Goal: Task Accomplishment & Management: Manage account settings

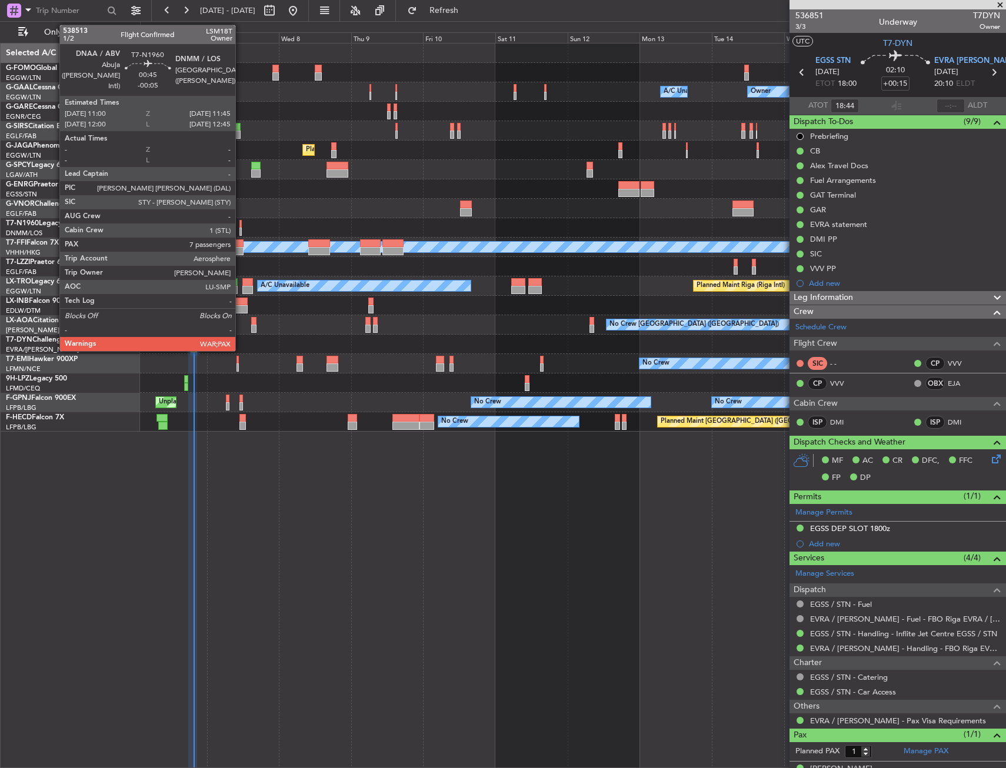
click at [241, 222] on div at bounding box center [240, 224] width 2 height 8
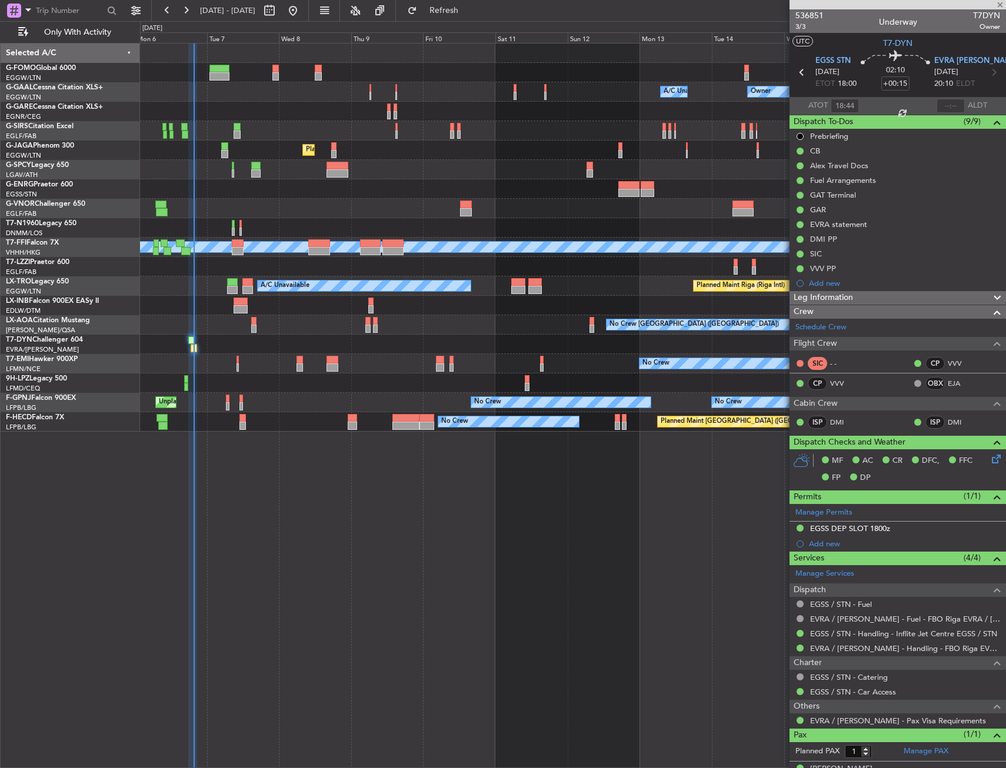
type input "-00:05"
type input "7"
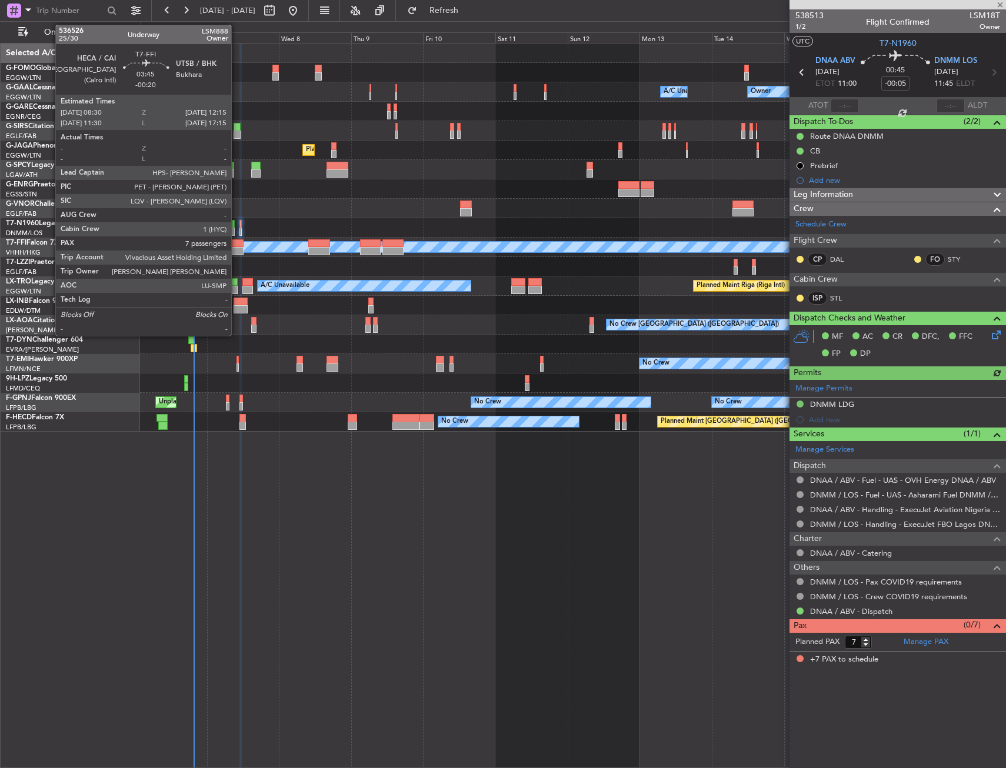
click at [238, 249] on div at bounding box center [238, 251] width 12 height 8
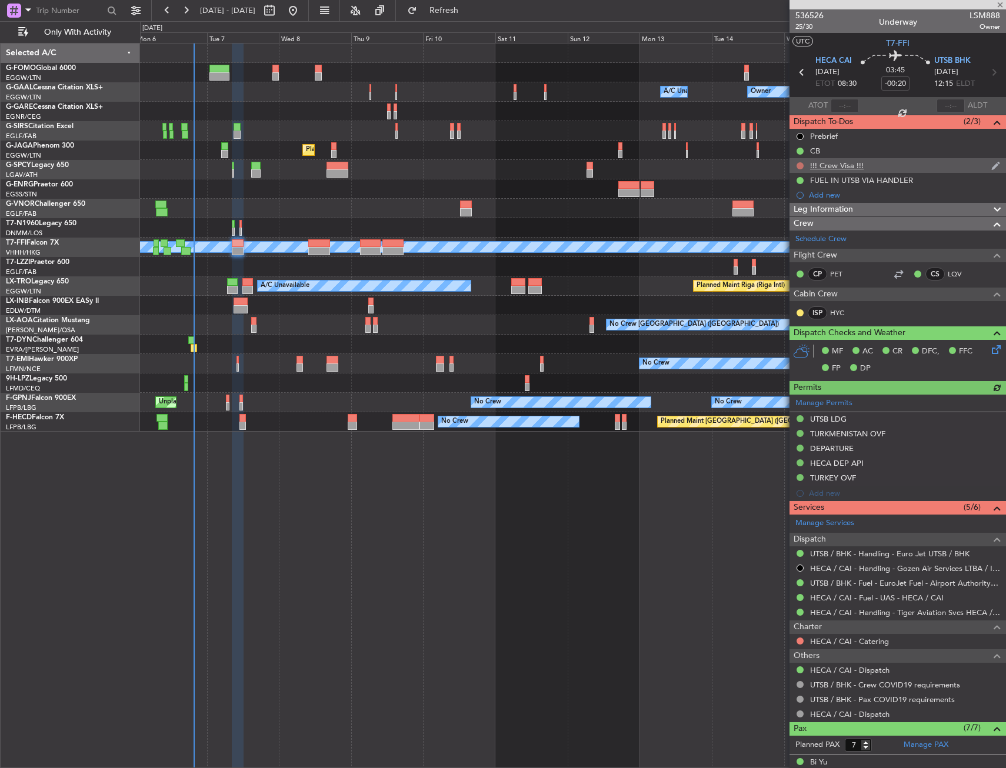
click at [798, 166] on button at bounding box center [799, 165] width 7 height 7
click at [789, 234] on span "Cancelled" at bounding box center [803, 235] width 34 height 12
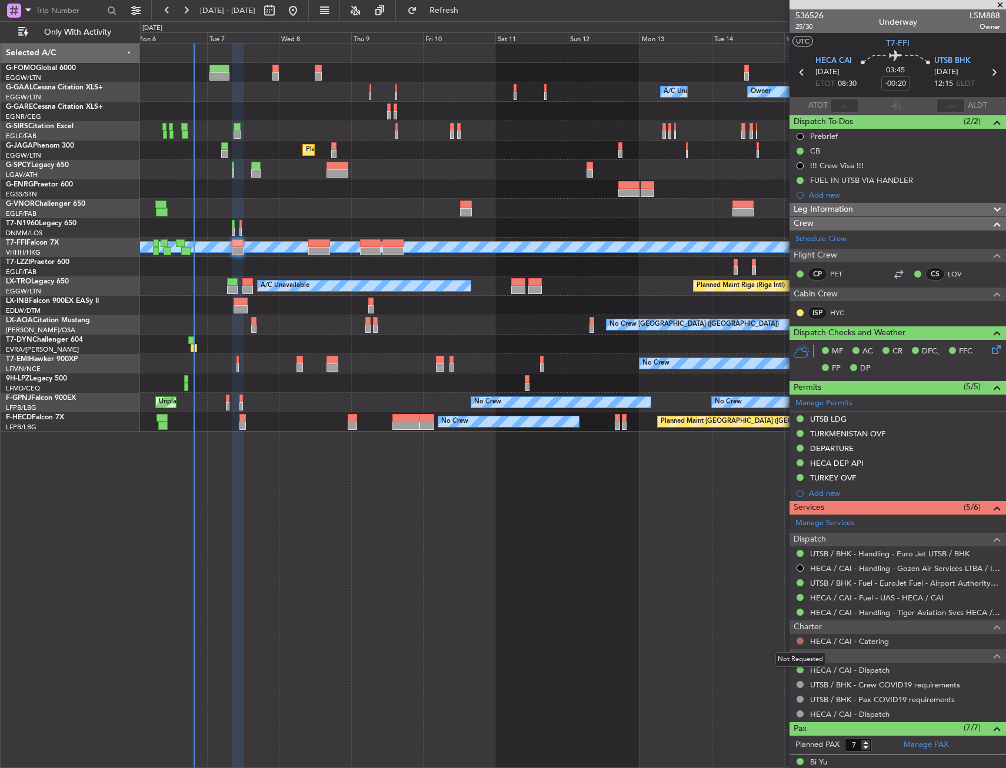
click at [802, 639] on button at bounding box center [799, 641] width 7 height 7
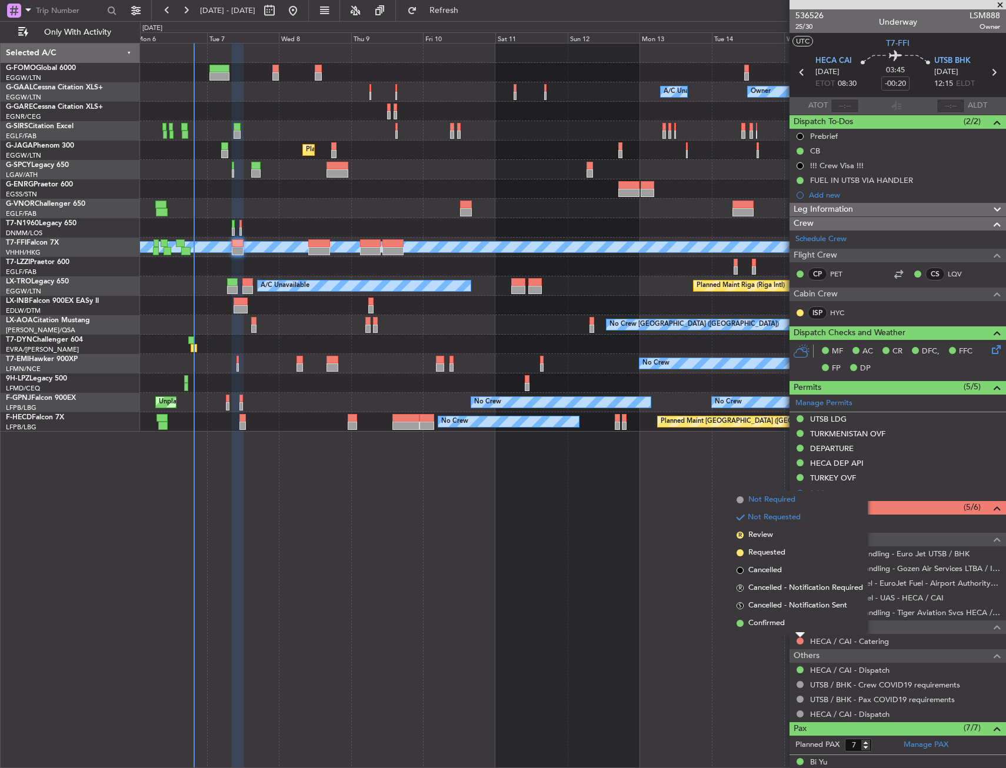
click at [789, 508] on li "Not Required" at bounding box center [800, 500] width 136 height 18
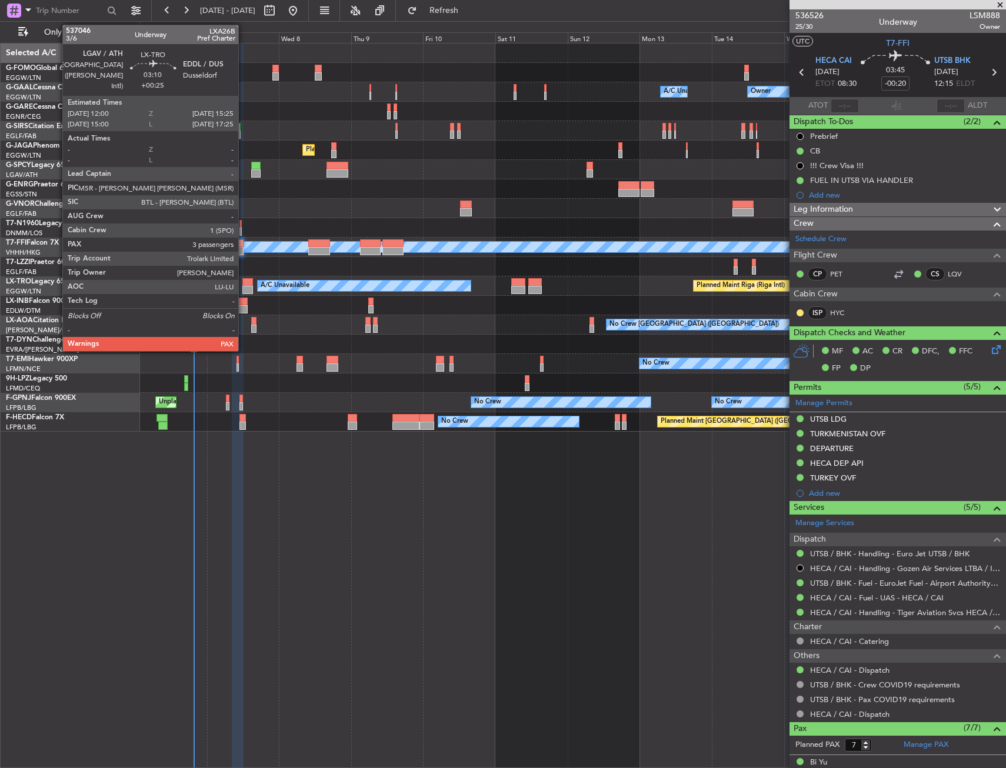
click at [244, 282] on div at bounding box center [247, 282] width 11 height 8
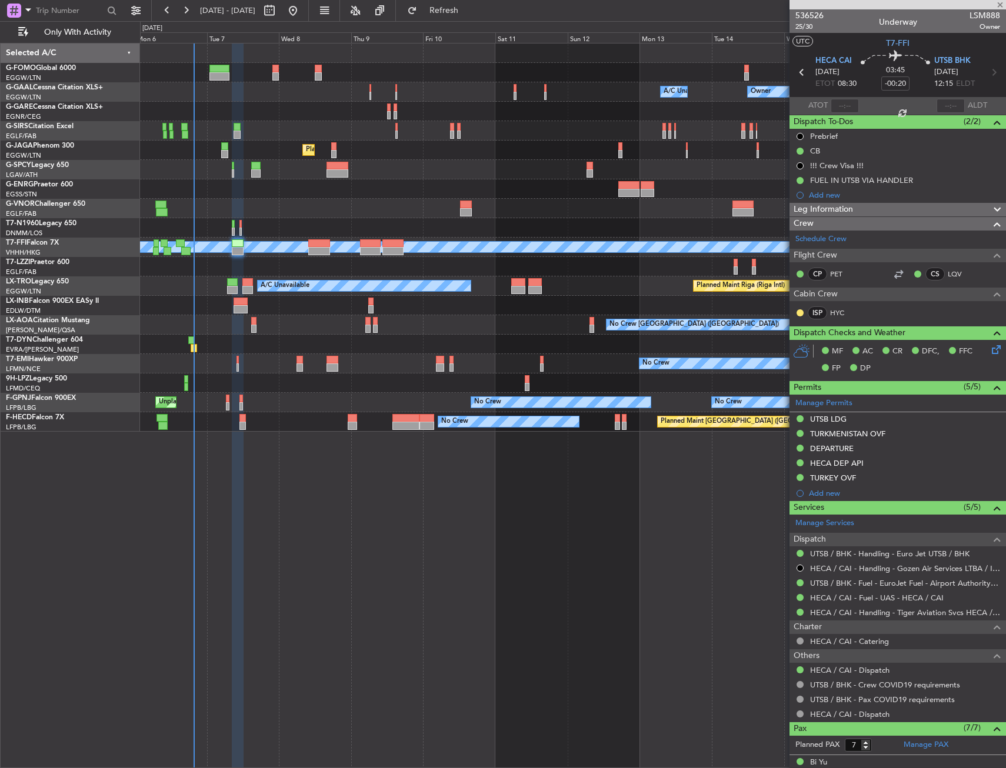
type input "+00:25"
type input "3"
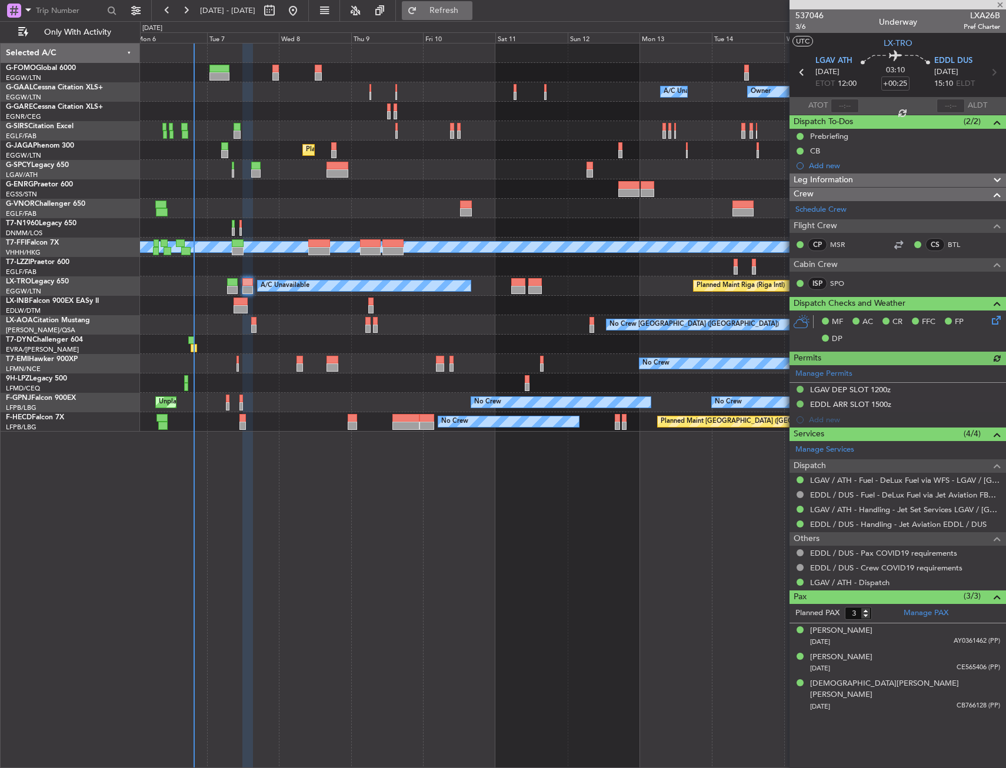
click at [465, 12] on span "Refresh" at bounding box center [443, 10] width 49 height 8
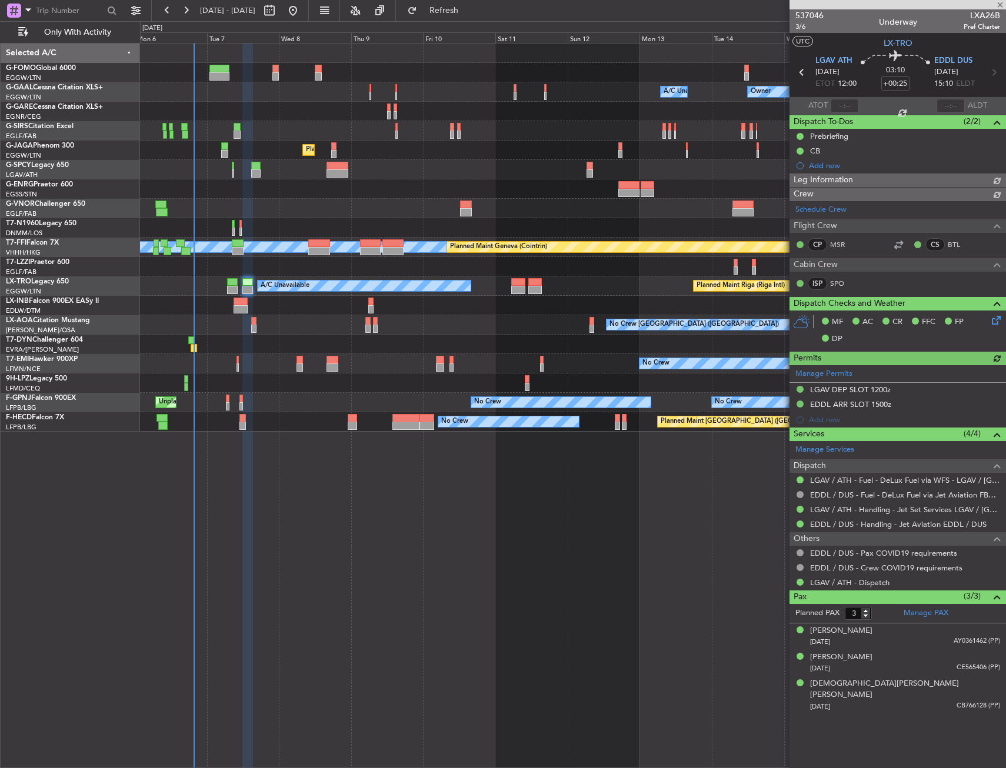
click at [474, 20] on fb-refresh-button "Refresh" at bounding box center [437, 10] width 82 height 21
click at [469, 11] on span "Refresh" at bounding box center [443, 10] width 49 height 8
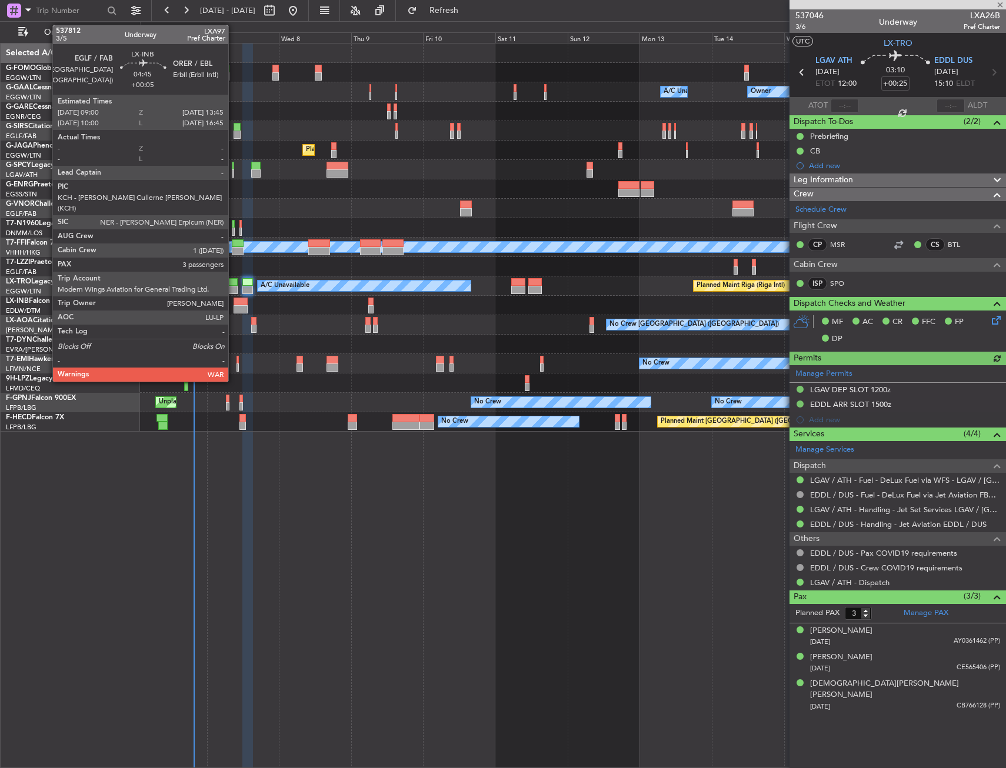
click at [234, 303] on div at bounding box center [241, 302] width 15 height 8
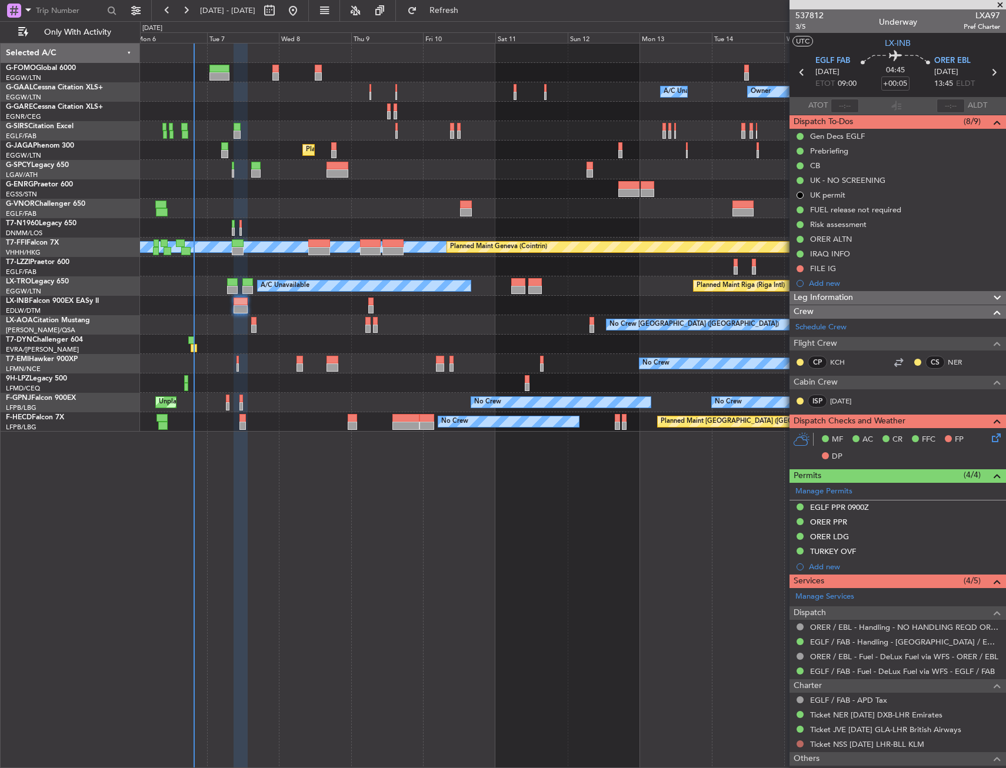
click at [797, 746] on button at bounding box center [799, 744] width 7 height 7
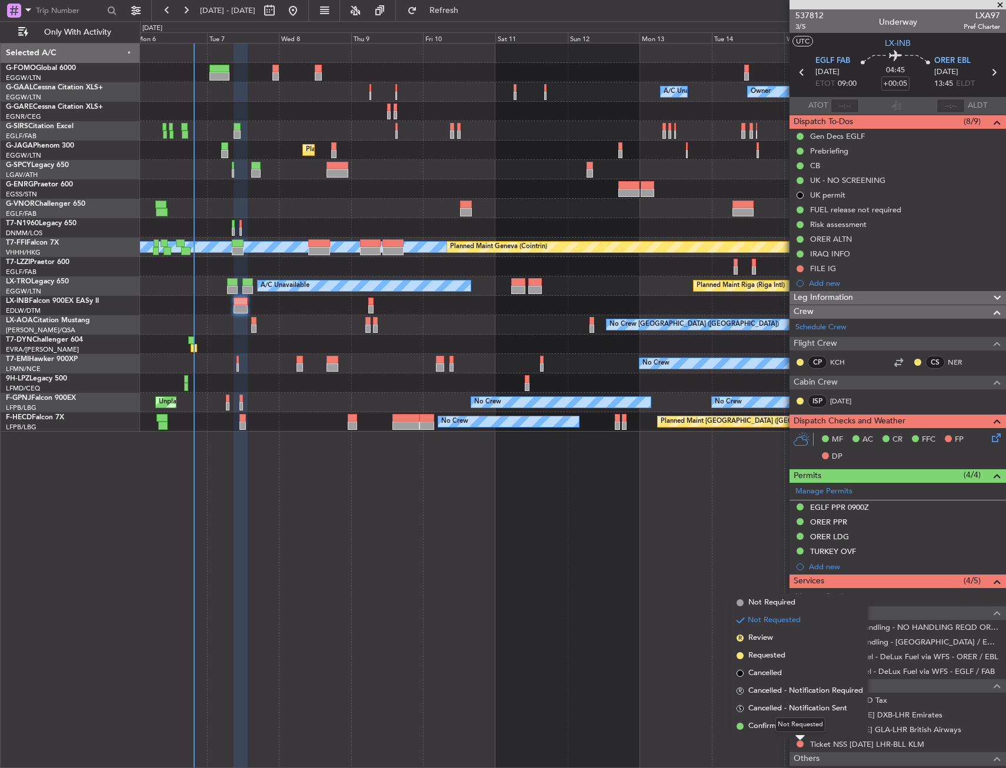
click at [552, 588] on div "Owner Owner A/C Unavailable A/C Unavailable Owner Planned Maint [GEOGRAPHIC_DAT…" at bounding box center [573, 405] width 866 height 725
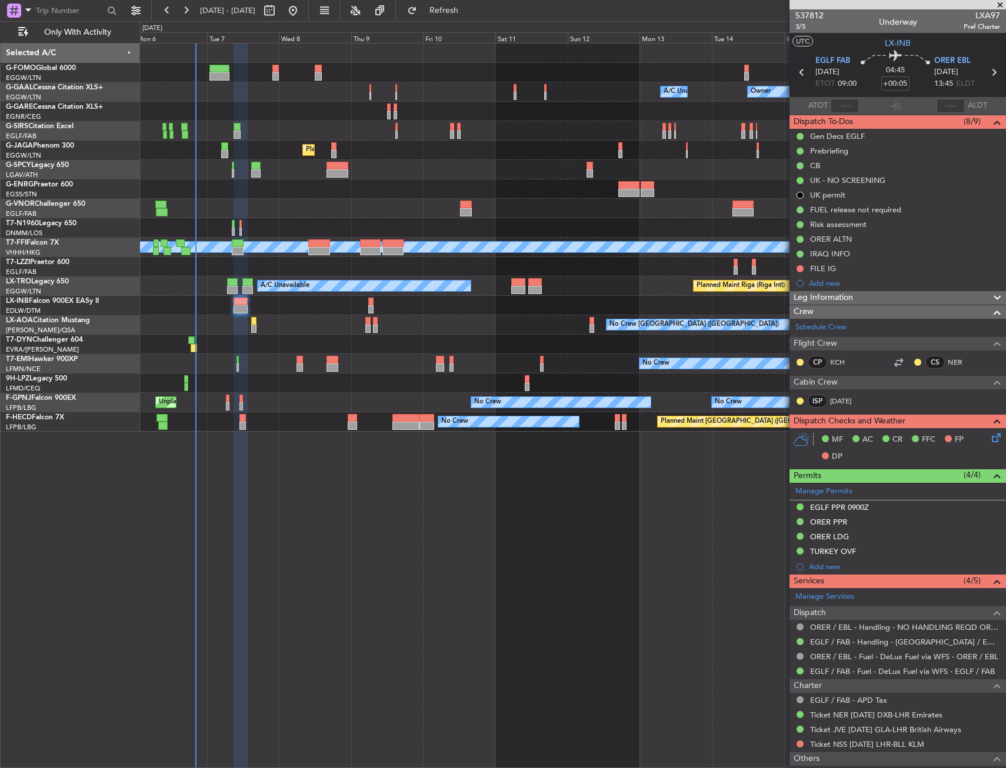
click at [486, 382] on div at bounding box center [572, 383] width 865 height 19
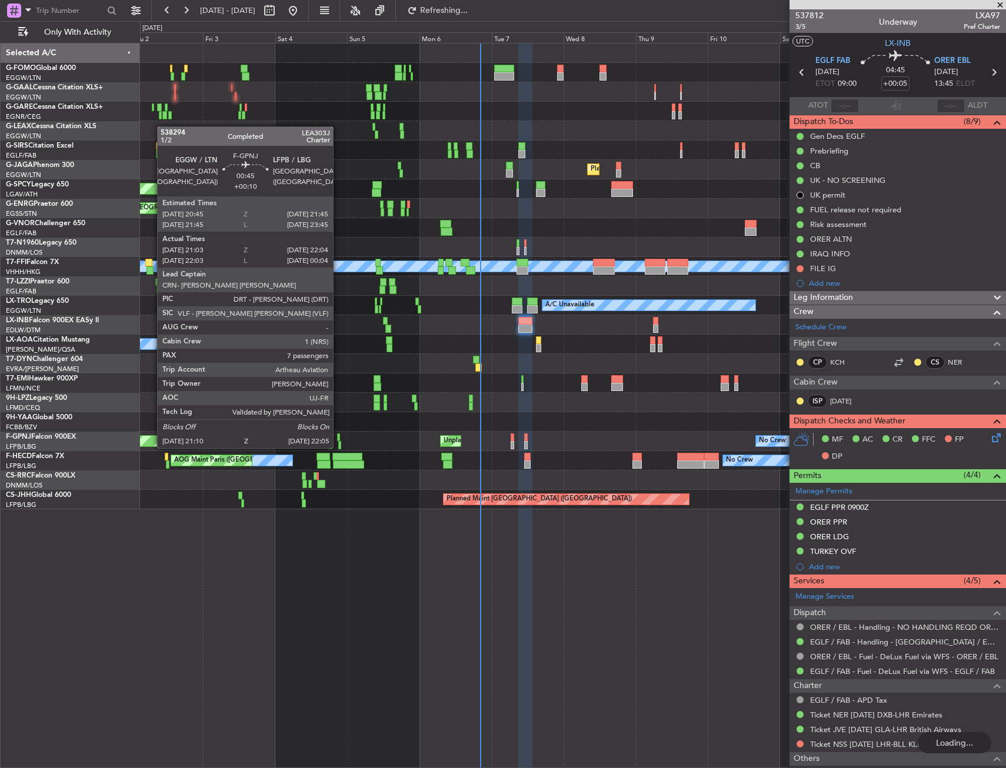
click at [338, 436] on div at bounding box center [339, 438] width 4 height 8
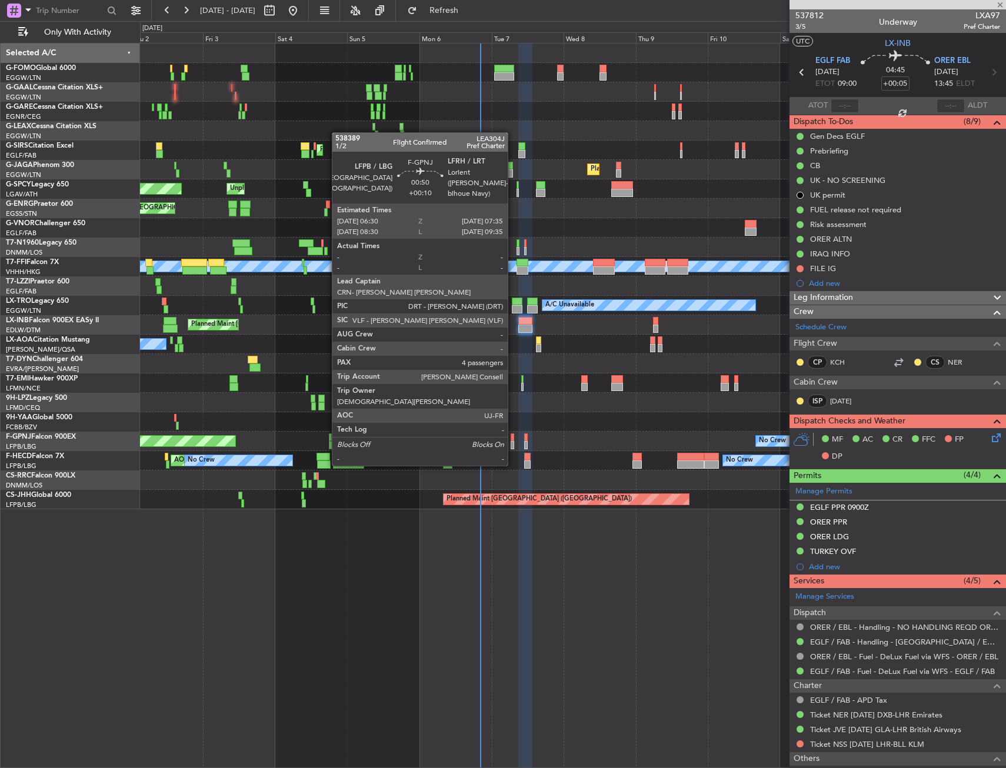
type input "+00:10"
type input "21:13"
type input "21:59"
type input "7"
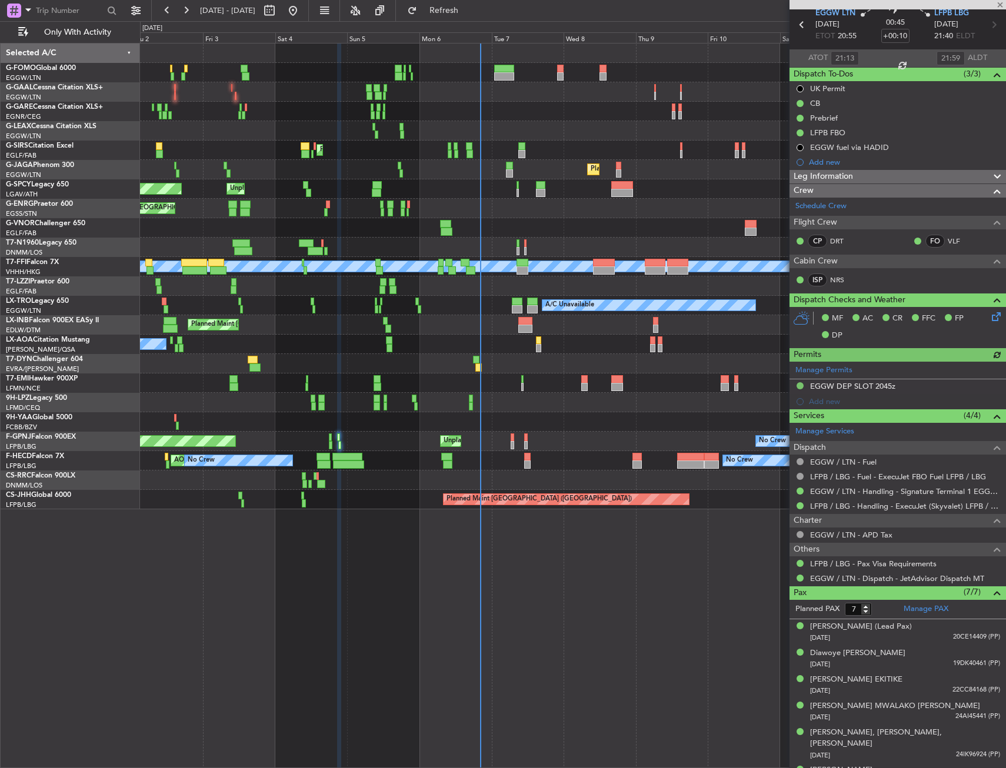
scroll to position [84, 0]
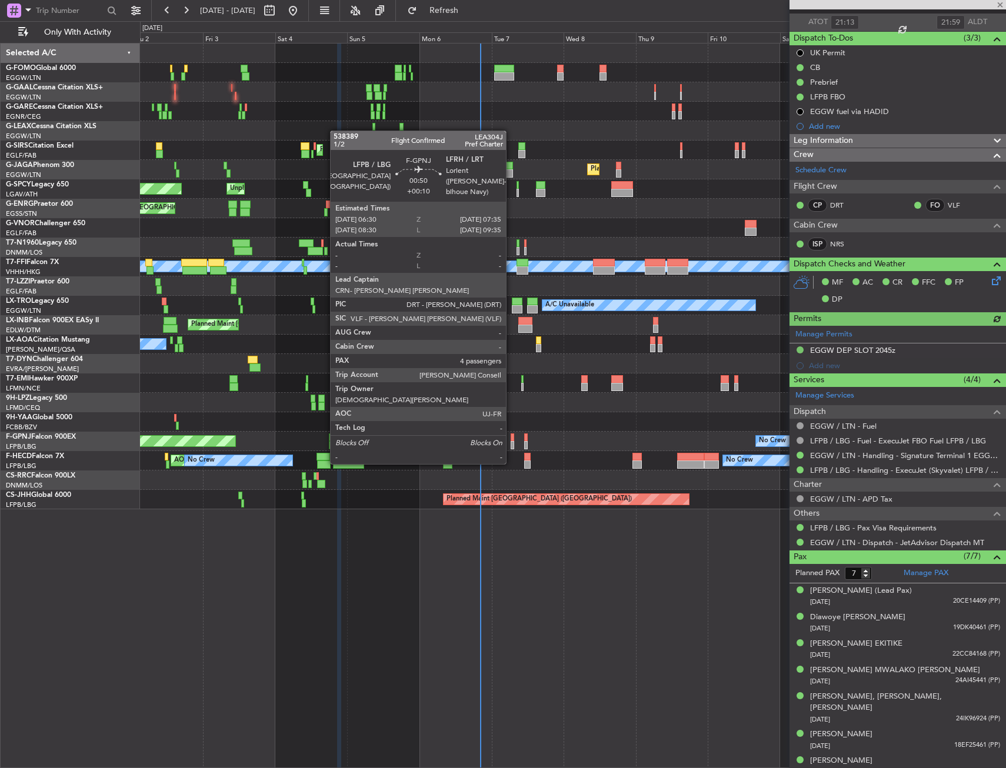
click at [511, 441] on div at bounding box center [513, 438] width 4 height 8
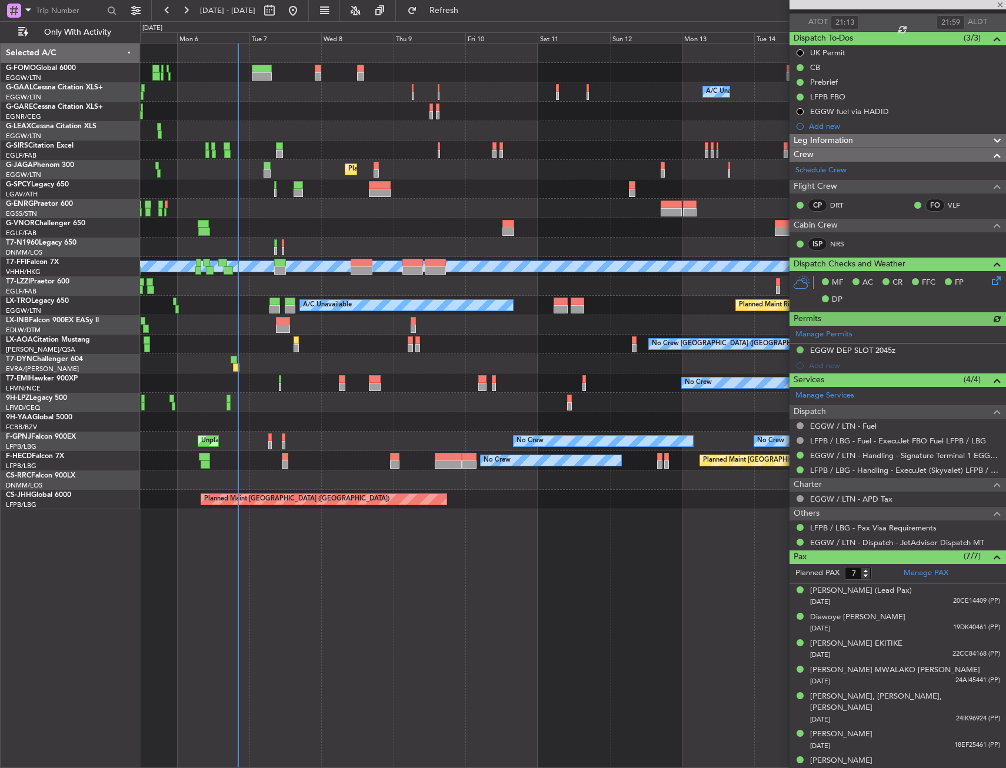
click at [305, 386] on div "A/C Unavailable Owner Owner A/C Unavailable Owner Planned Maint [GEOGRAPHIC_DAT…" at bounding box center [572, 277] width 865 height 466
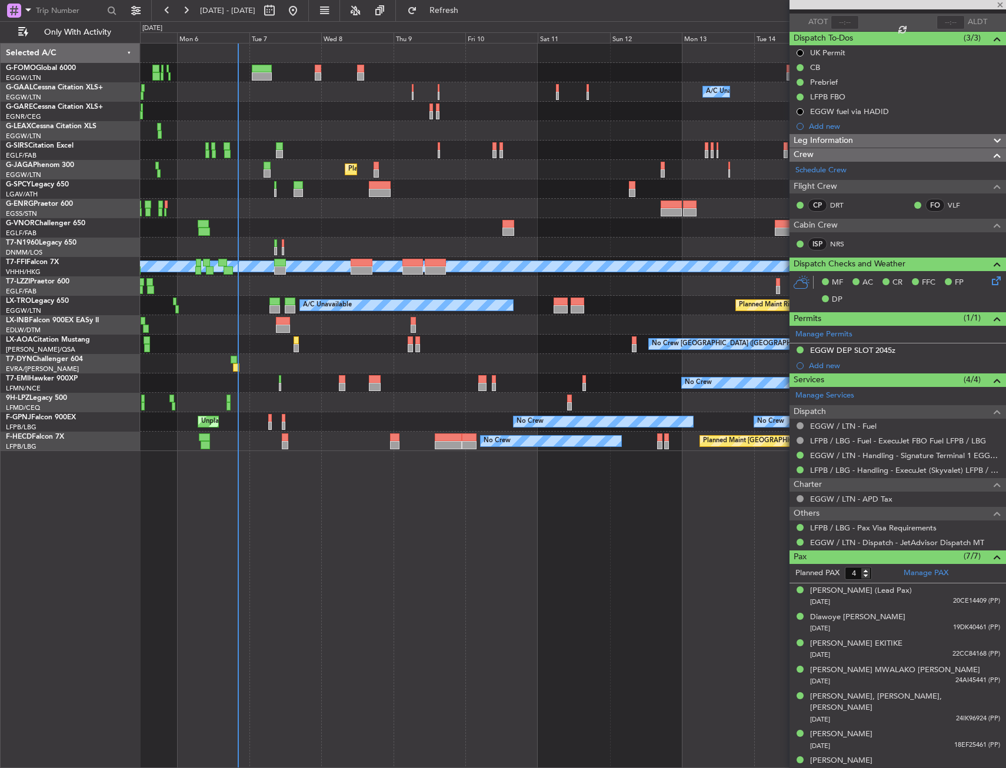
click at [308, 356] on div at bounding box center [572, 363] width 865 height 19
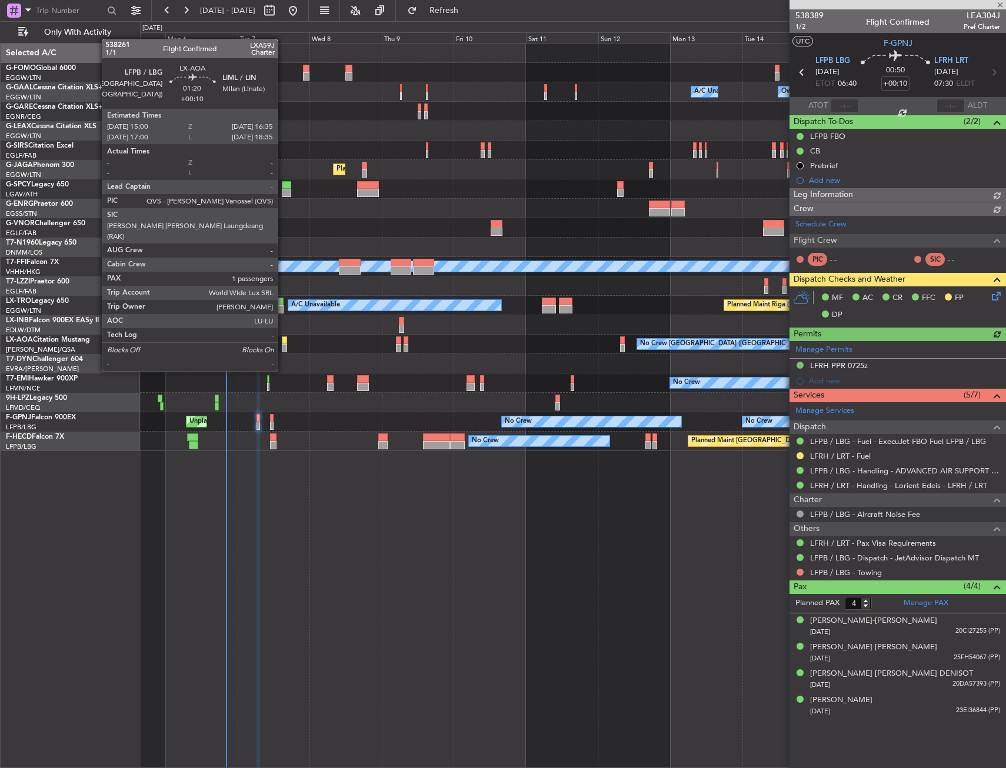
click at [287, 345] on div "No Crew [GEOGRAPHIC_DATA] ([GEOGRAPHIC_DATA]) Planned Maint [GEOGRAPHIC_DATA]" at bounding box center [572, 344] width 865 height 19
click at [284, 345] on div at bounding box center [284, 348] width 5 height 8
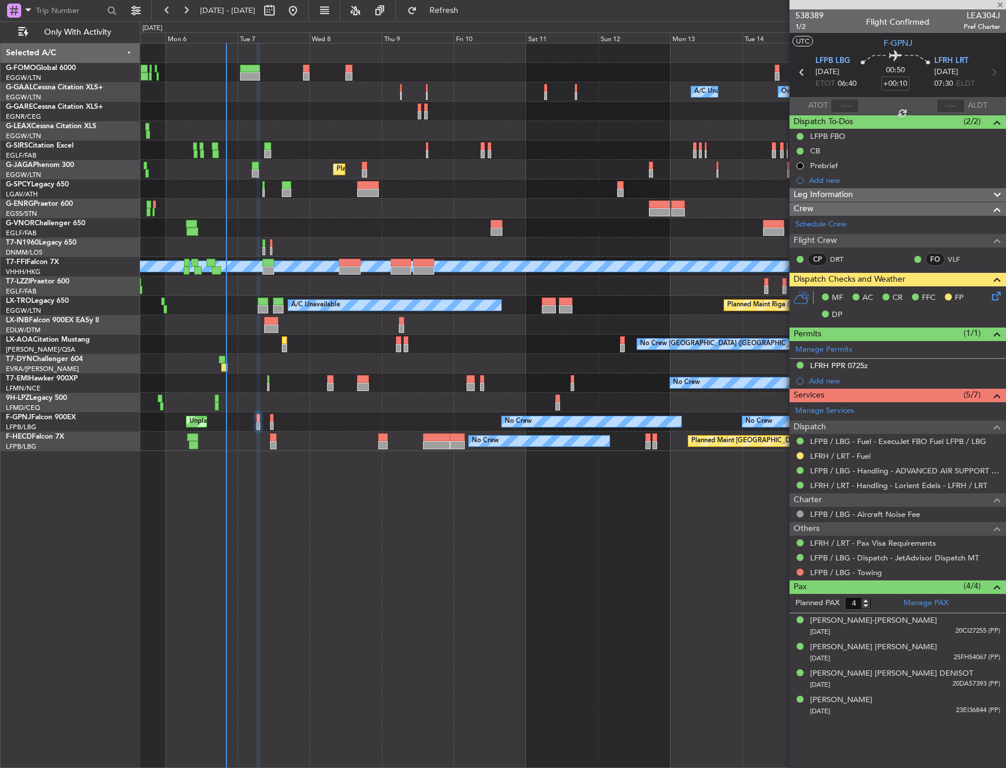
type input "1"
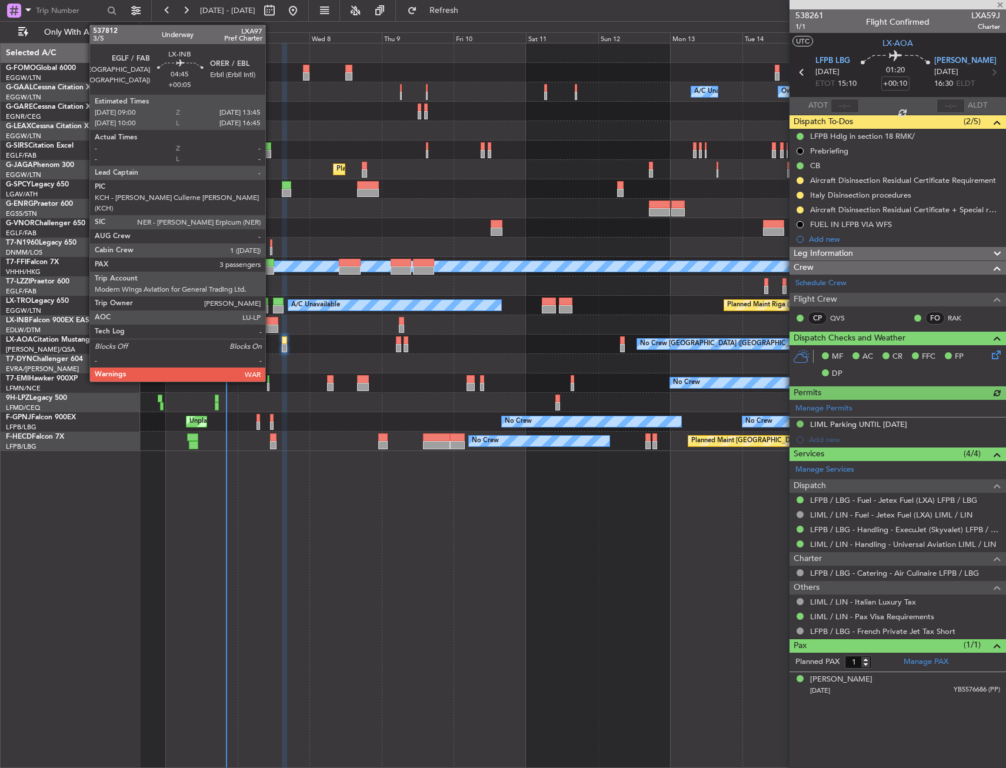
click at [271, 327] on div at bounding box center [271, 329] width 15 height 8
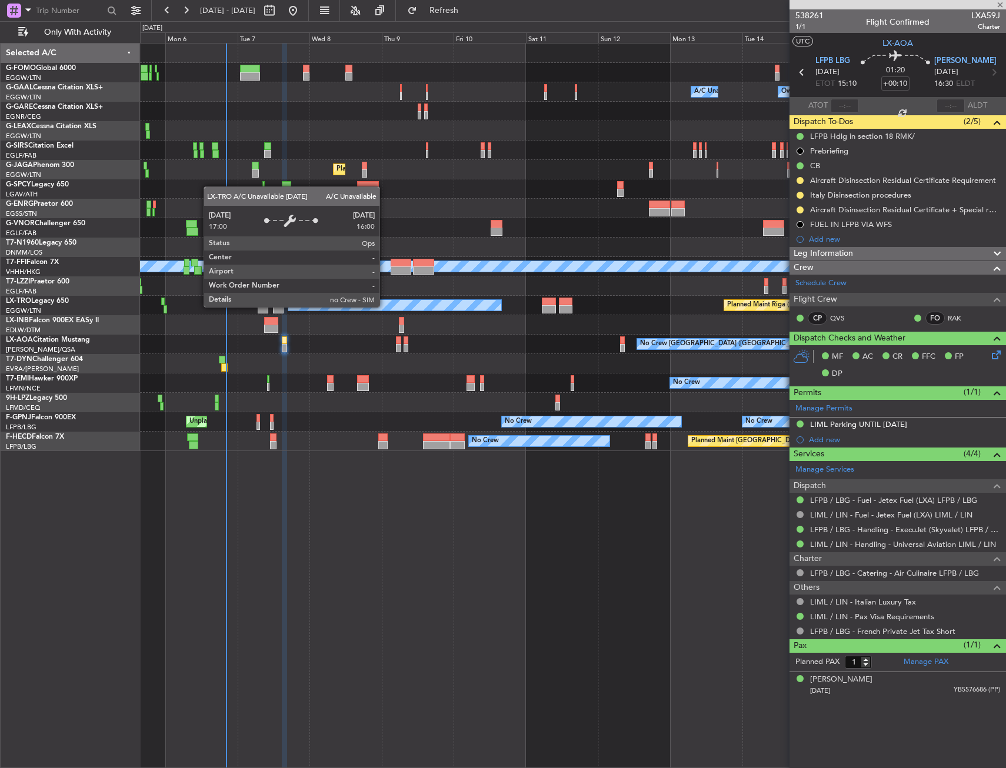
type input "+00:05"
type input "3"
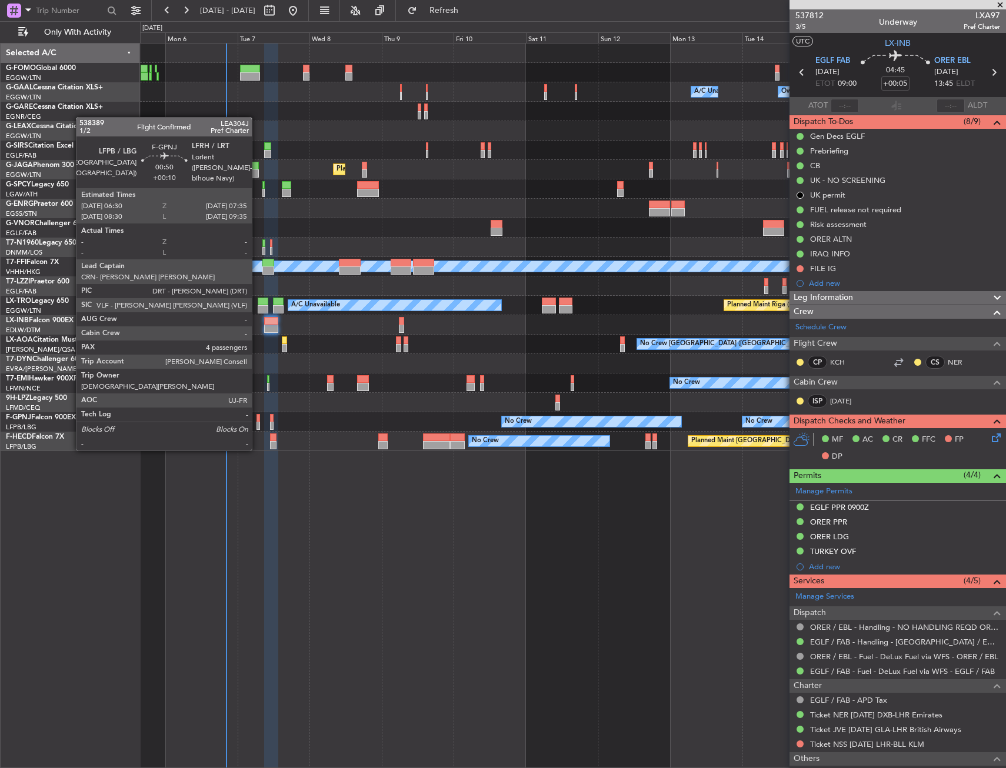
click at [257, 427] on div at bounding box center [258, 426] width 4 height 8
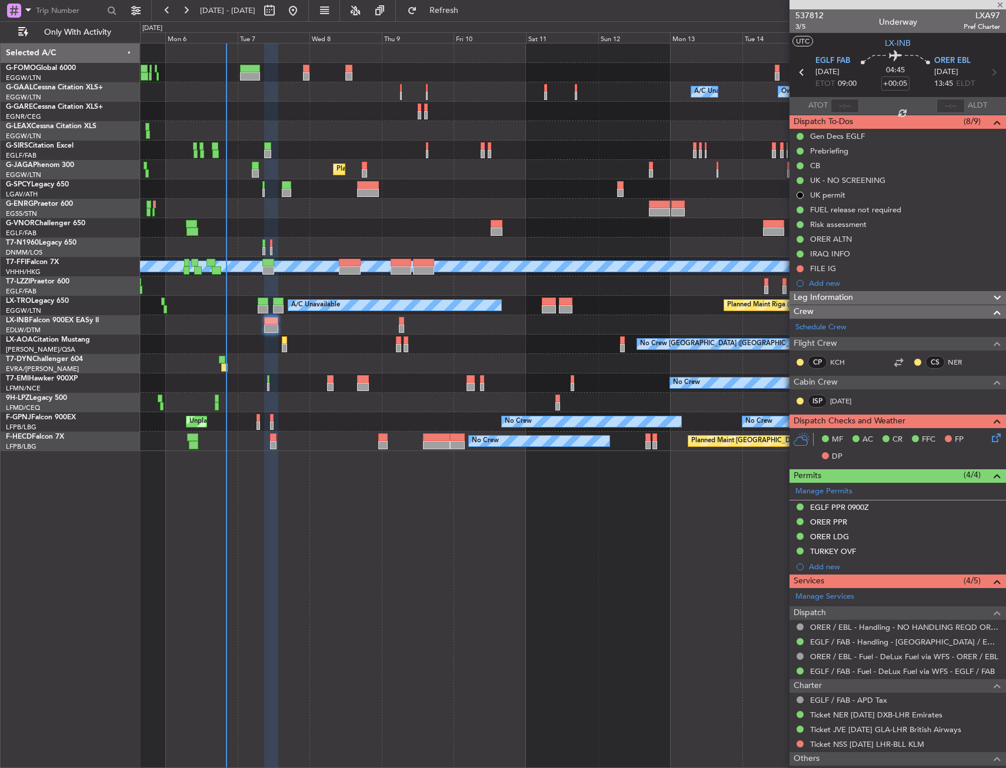
type input "+00:10"
type input "4"
